Goal: Download file/media

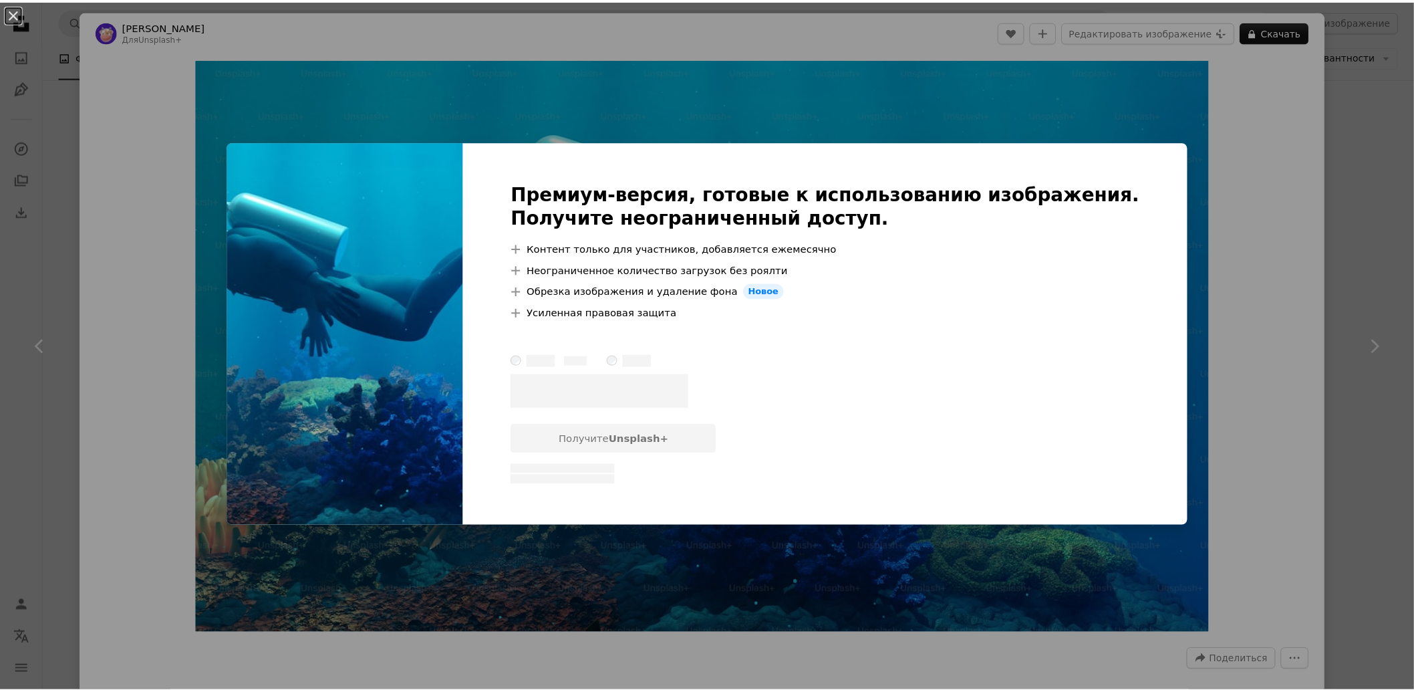
scroll to position [2823, 0]
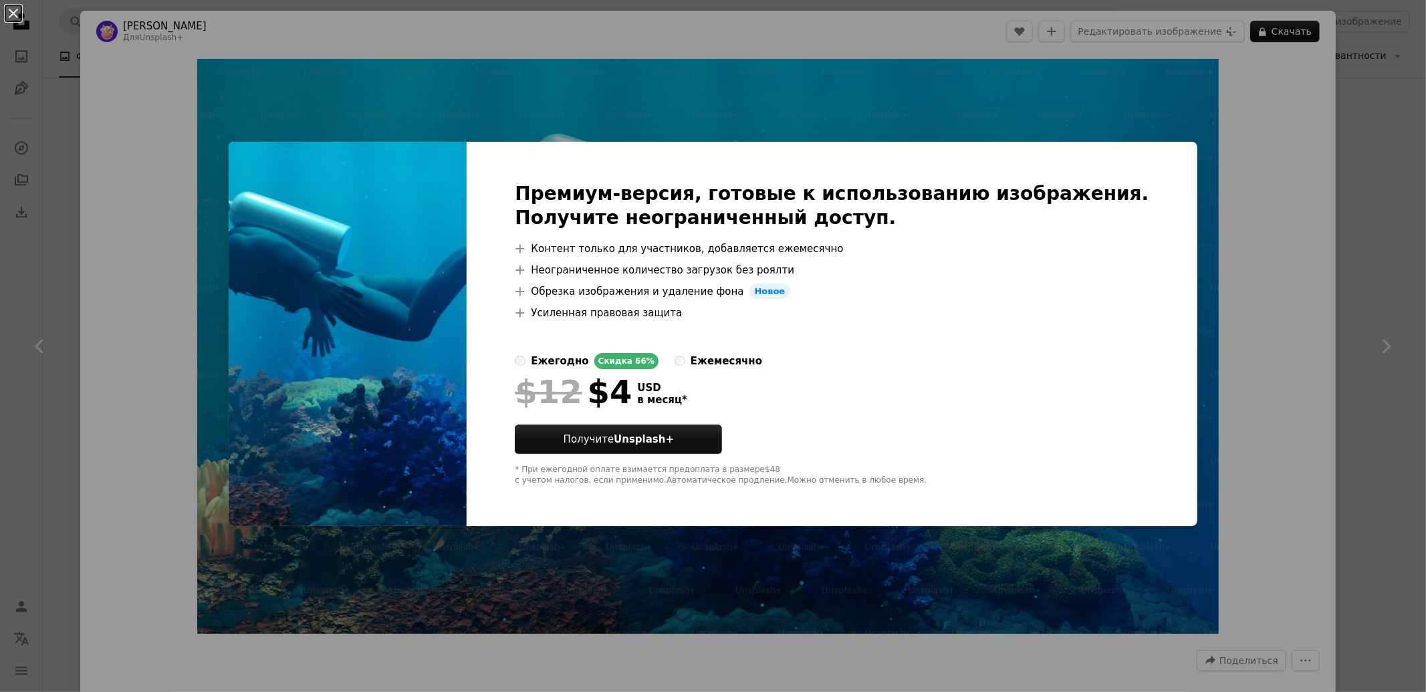
click at [1398, 232] on div "An X shape Премиум-версия, готовые к использованию изображения. Получите неогра…" at bounding box center [713, 346] width 1426 height 692
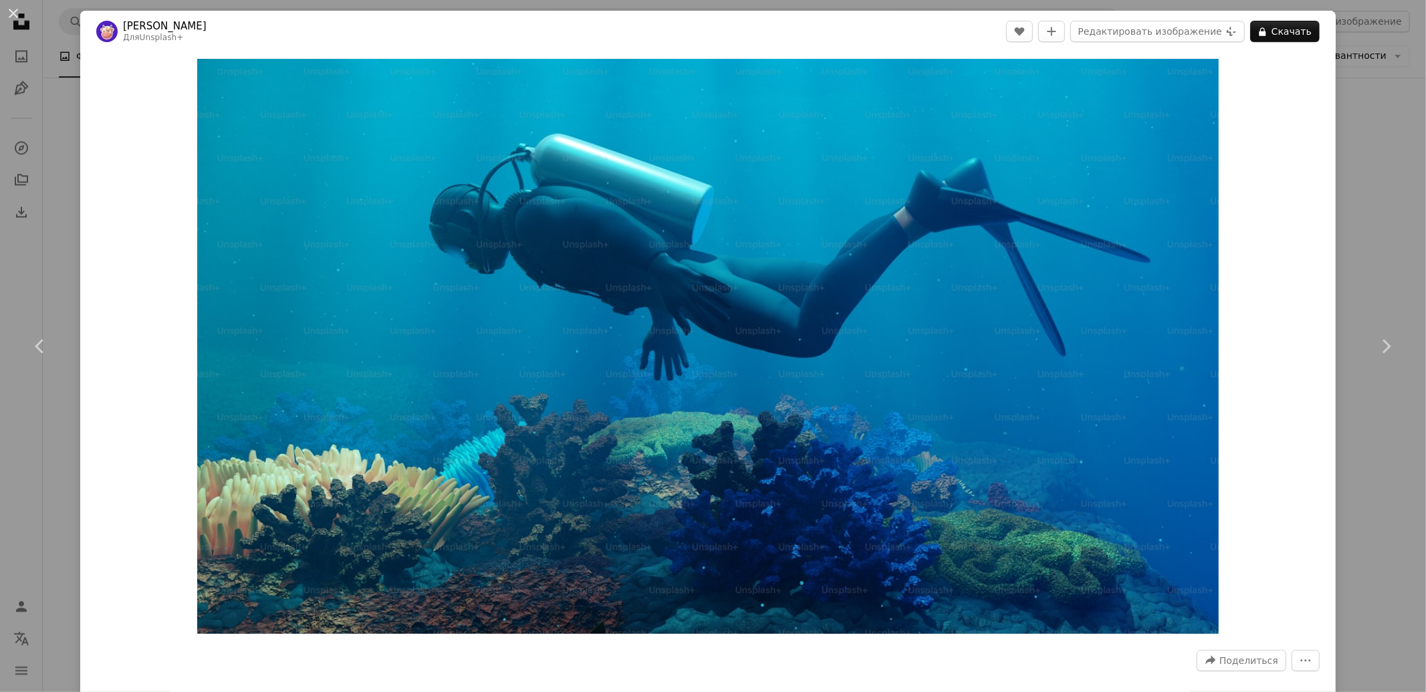
click at [1395, 229] on div "An X shape Chevron left Chevron right Рулифф Андреан Для Unsplash+ A heart A pl…" at bounding box center [713, 346] width 1426 height 692
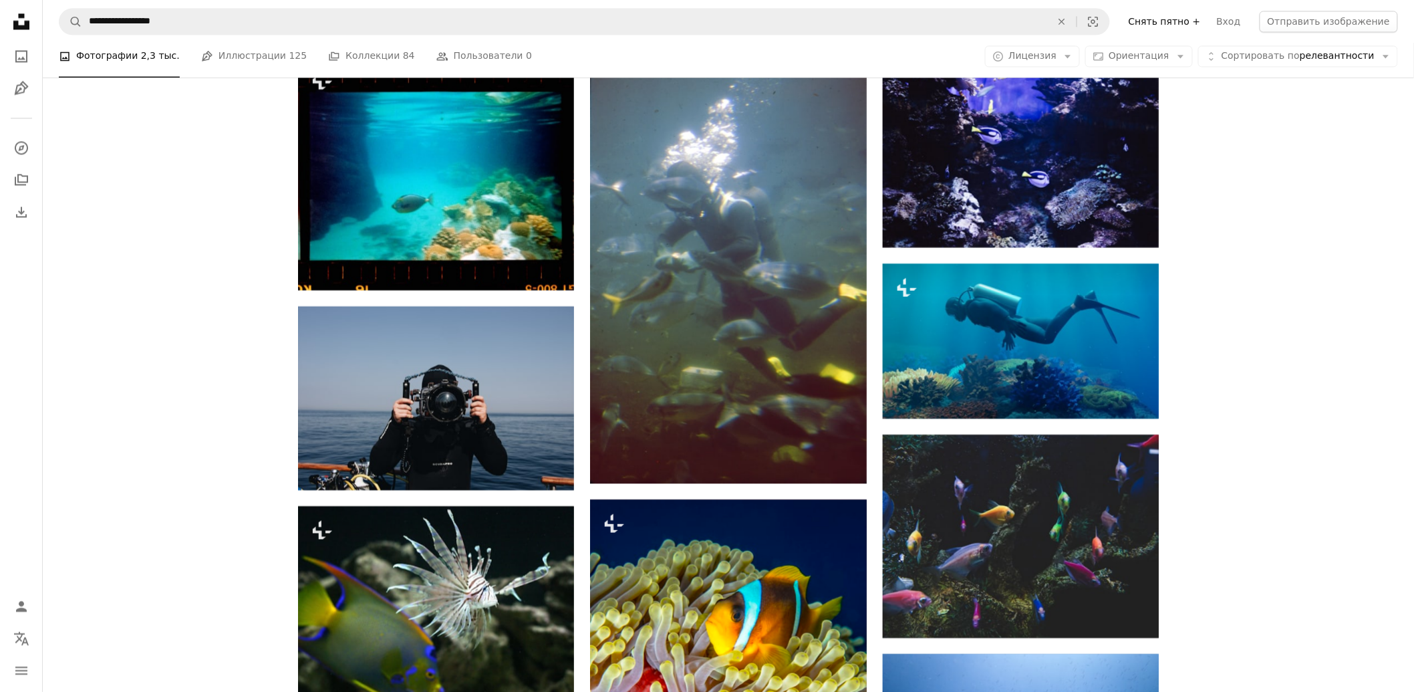
scroll to position [3343, 0]
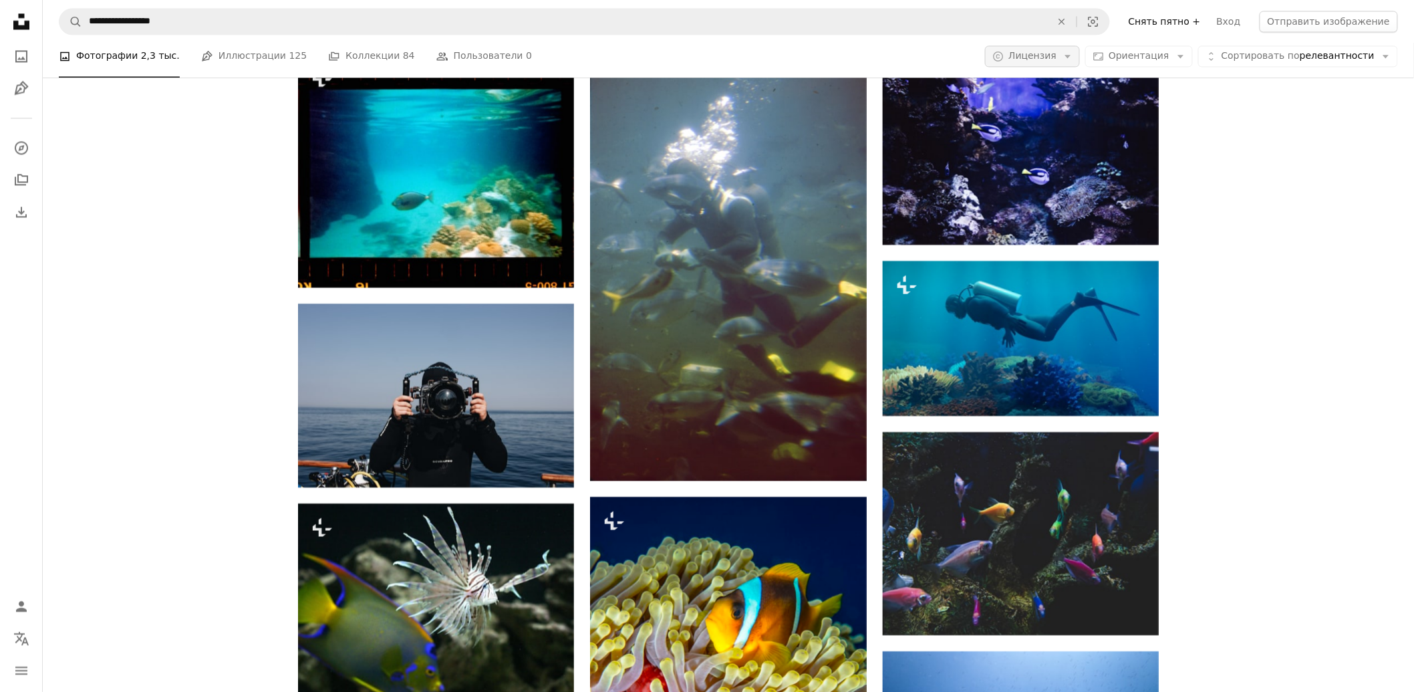
click at [1078, 63] on button "A copyright icon © Лицензия Arrow down" at bounding box center [1032, 55] width 95 height 21
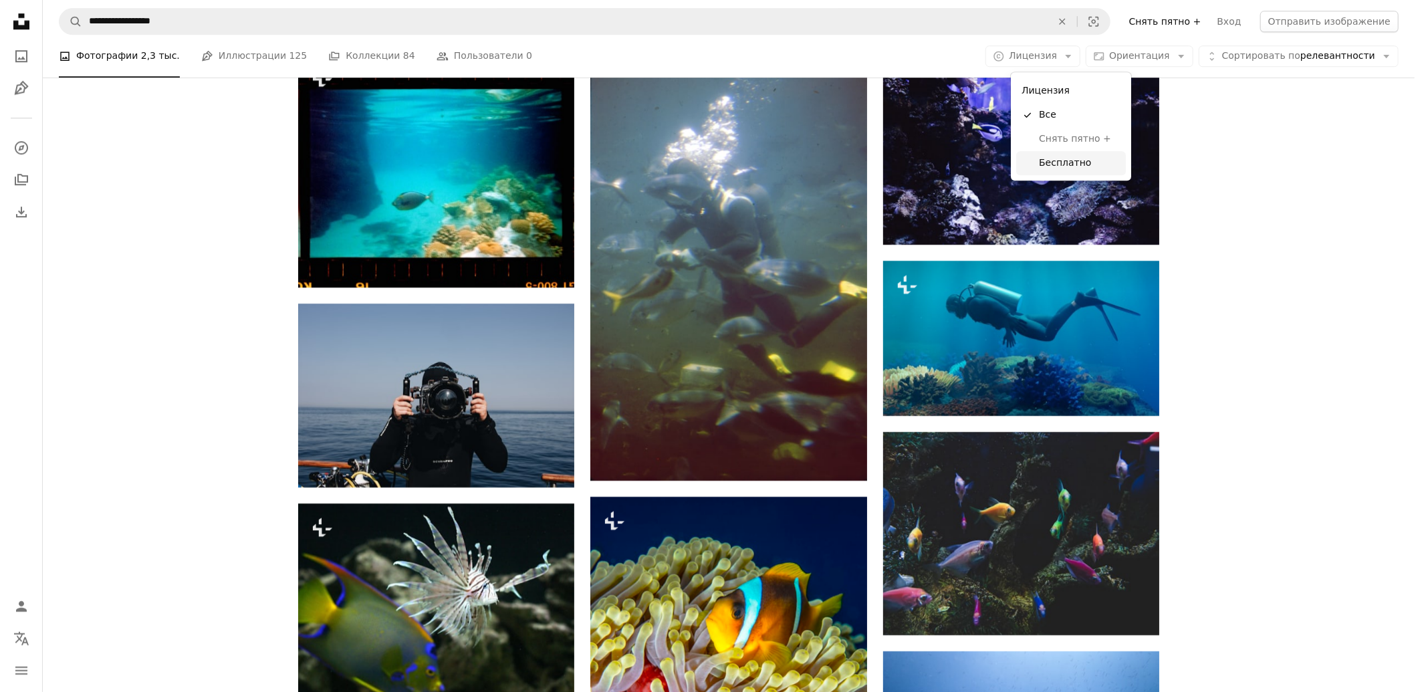
click at [1045, 170] on link "Бесплатно" at bounding box center [1071, 163] width 110 height 24
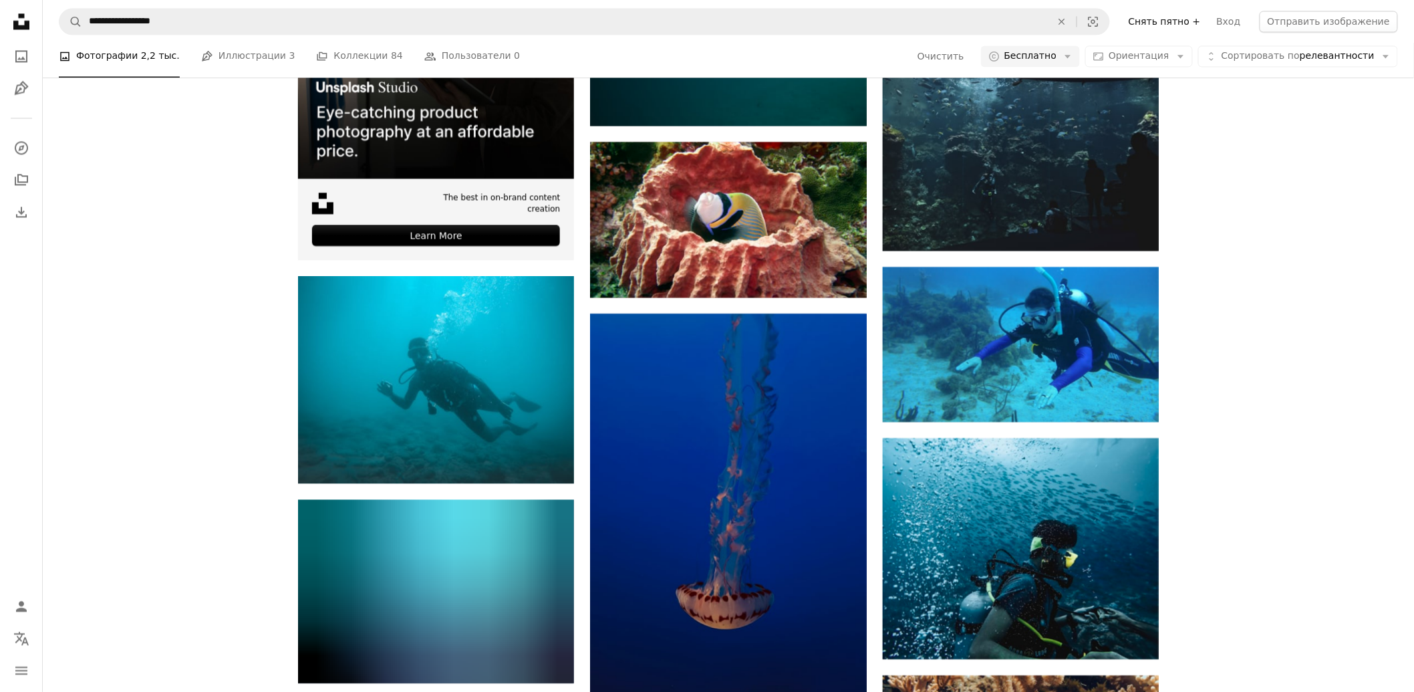
scroll to position [19382, 0]
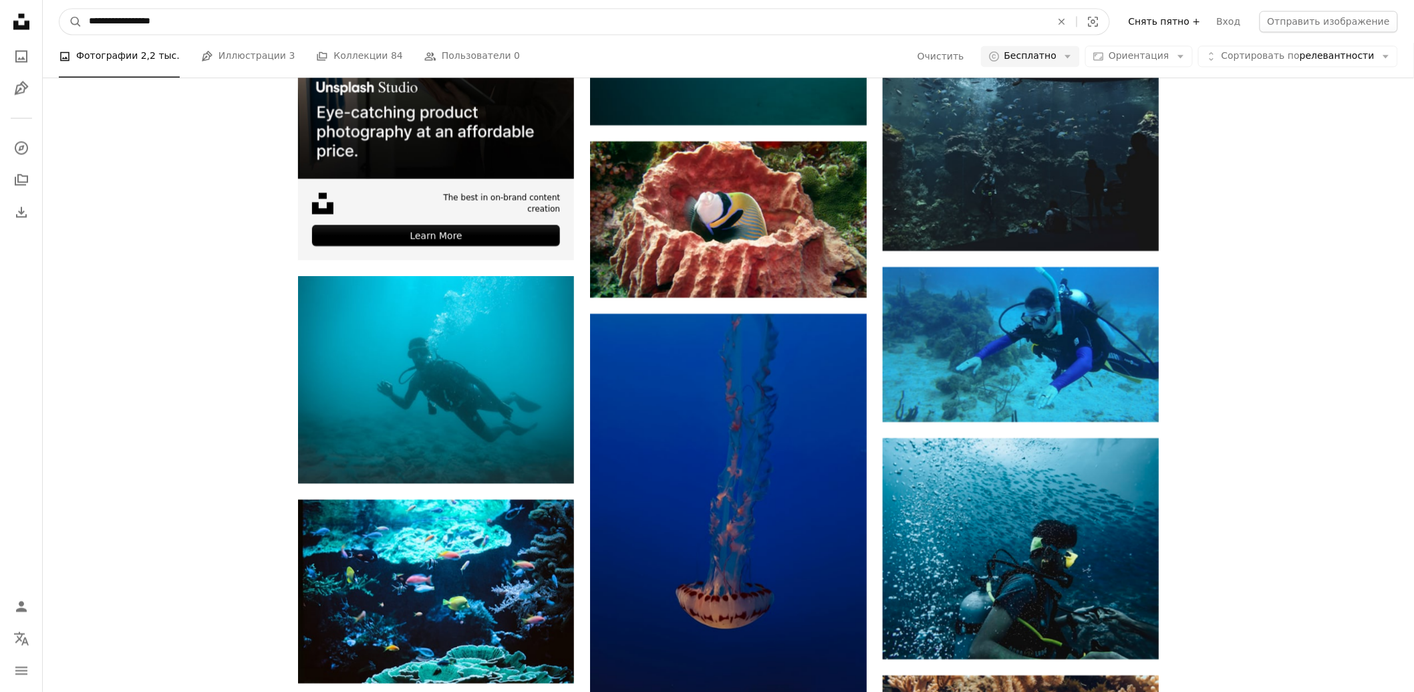
drag, startPoint x: 252, startPoint y: 23, endPoint x: 0, endPoint y: 74, distance: 256.9
type input "*****"
click button "A magnifying glass" at bounding box center [70, 21] width 23 height 25
